Goal: Task Accomplishment & Management: Manage account settings

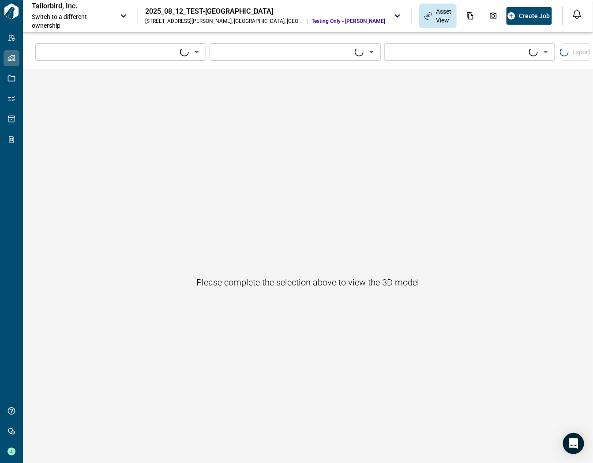
type input "****"
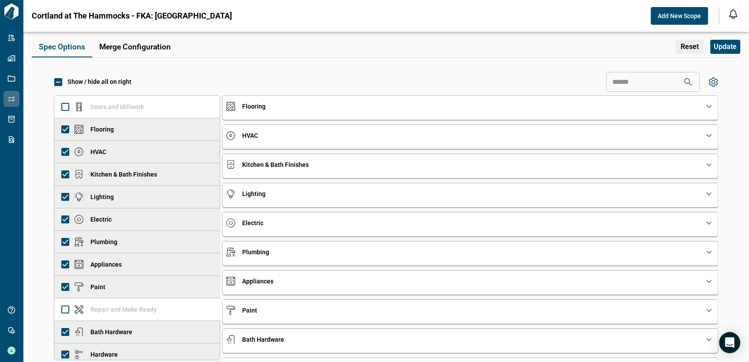
click at [46, 143] on div "Show / hide all on right ​ Doors and Millwork Flooring HVAC Kitchen & Bath Fini…" at bounding box center [386, 218] width 708 height 312
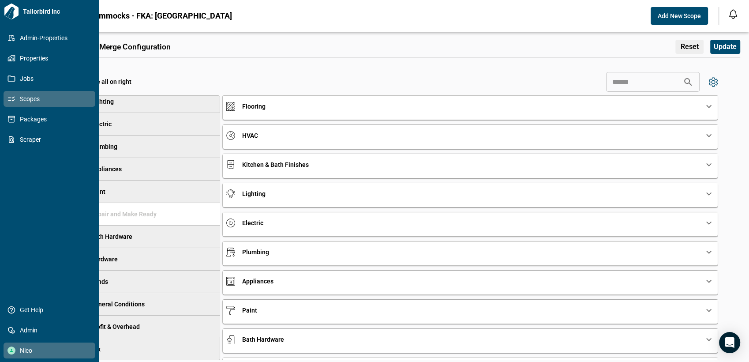
click at [26, 353] on span "Nico" at bounding box center [50, 350] width 71 height 9
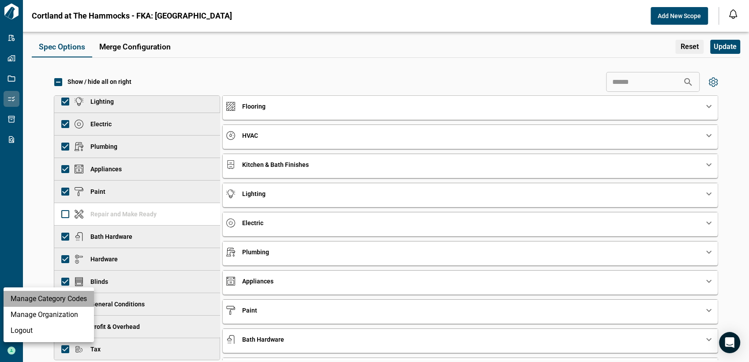
click at [49, 297] on li "Manage Category Codes" at bounding box center [49, 299] width 90 height 16
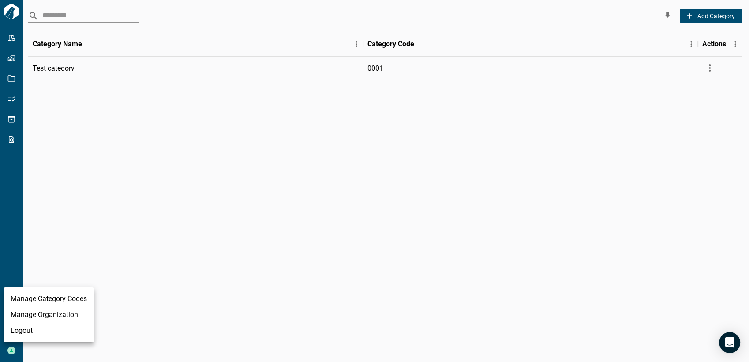
click at [367, 62] on div at bounding box center [374, 181] width 749 height 362
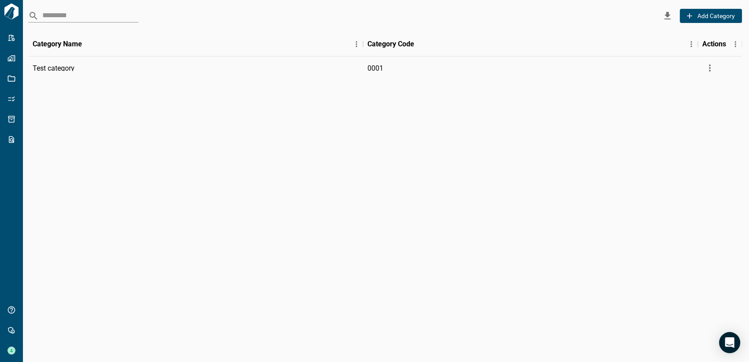
click at [372, 191] on div "Test category 0001" at bounding box center [384, 204] width 713 height 296
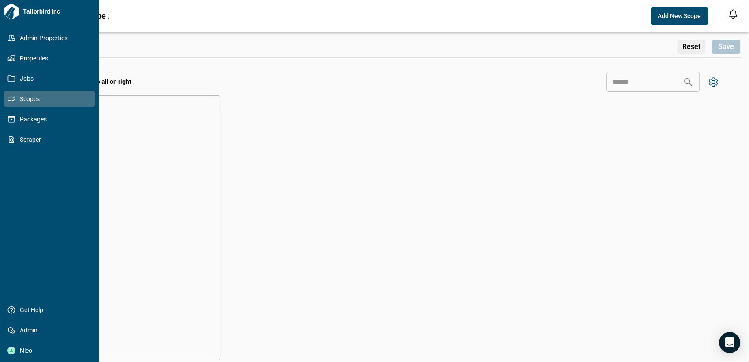
click at [40, 97] on span "Scopes" at bounding box center [50, 98] width 71 height 9
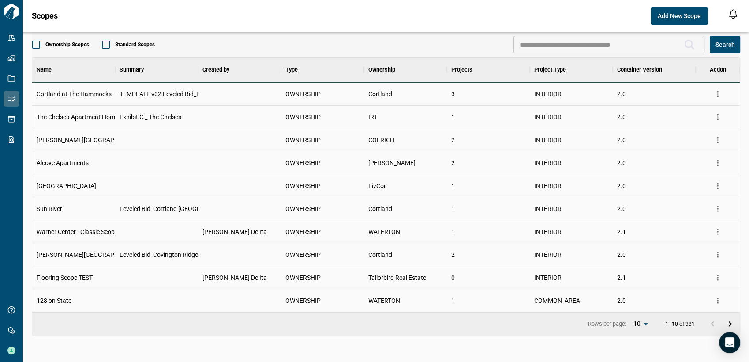
scroll to position [246, 703]
click at [592, 92] on icon "more" at bounding box center [717, 94] width 9 height 9
click at [592, 125] on li "Edit Scope" at bounding box center [688, 128] width 72 height 16
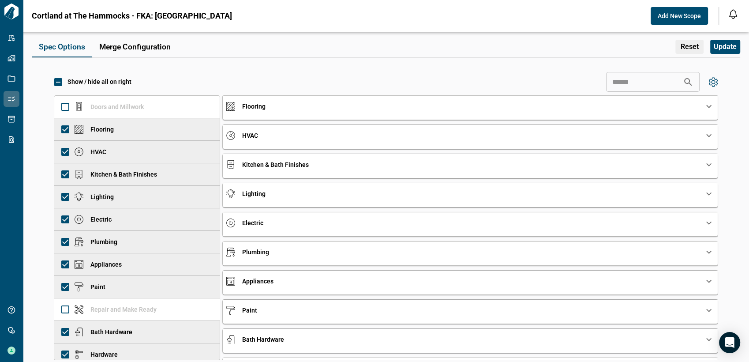
click at [296, 255] on div "Plumbing" at bounding box center [464, 251] width 477 height 9
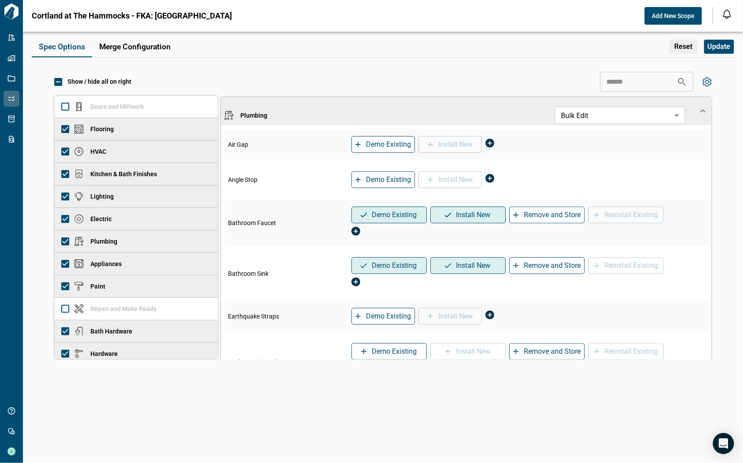
scroll to position [147, 0]
